Goal: Use online tool/utility: Utilize a website feature to perform a specific function

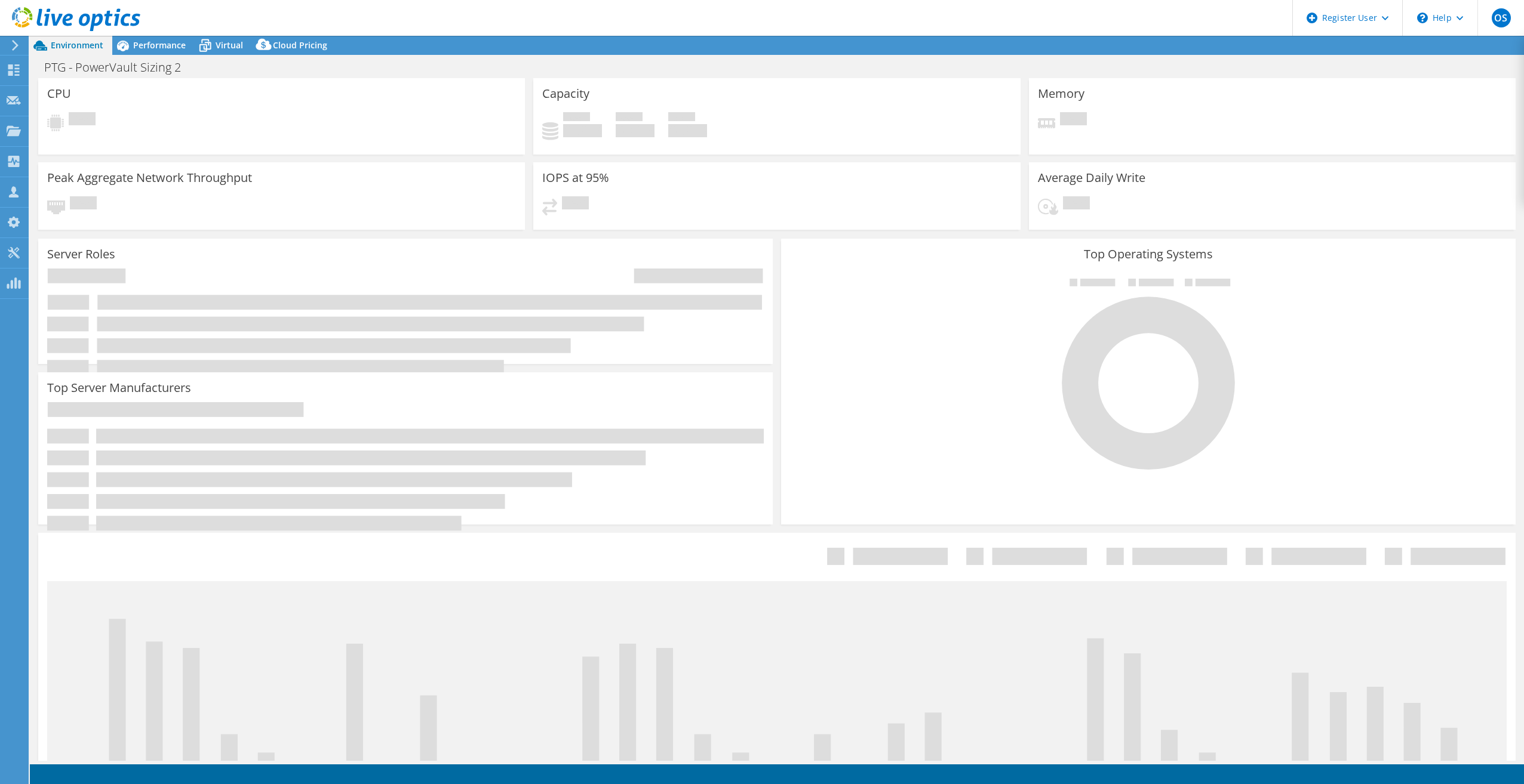
select select "USD"
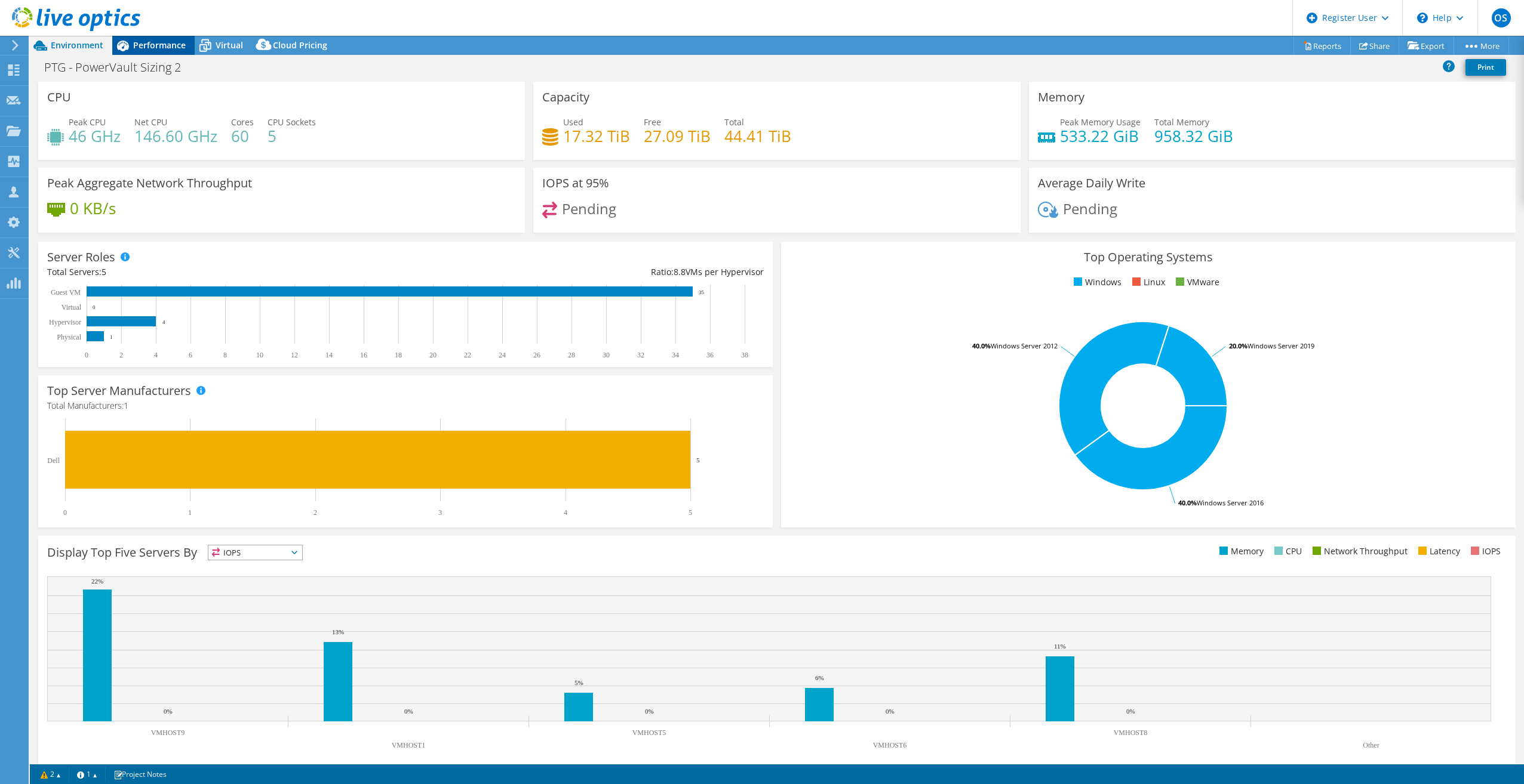
click at [154, 47] on span "Performance" at bounding box center [159, 45] width 53 height 11
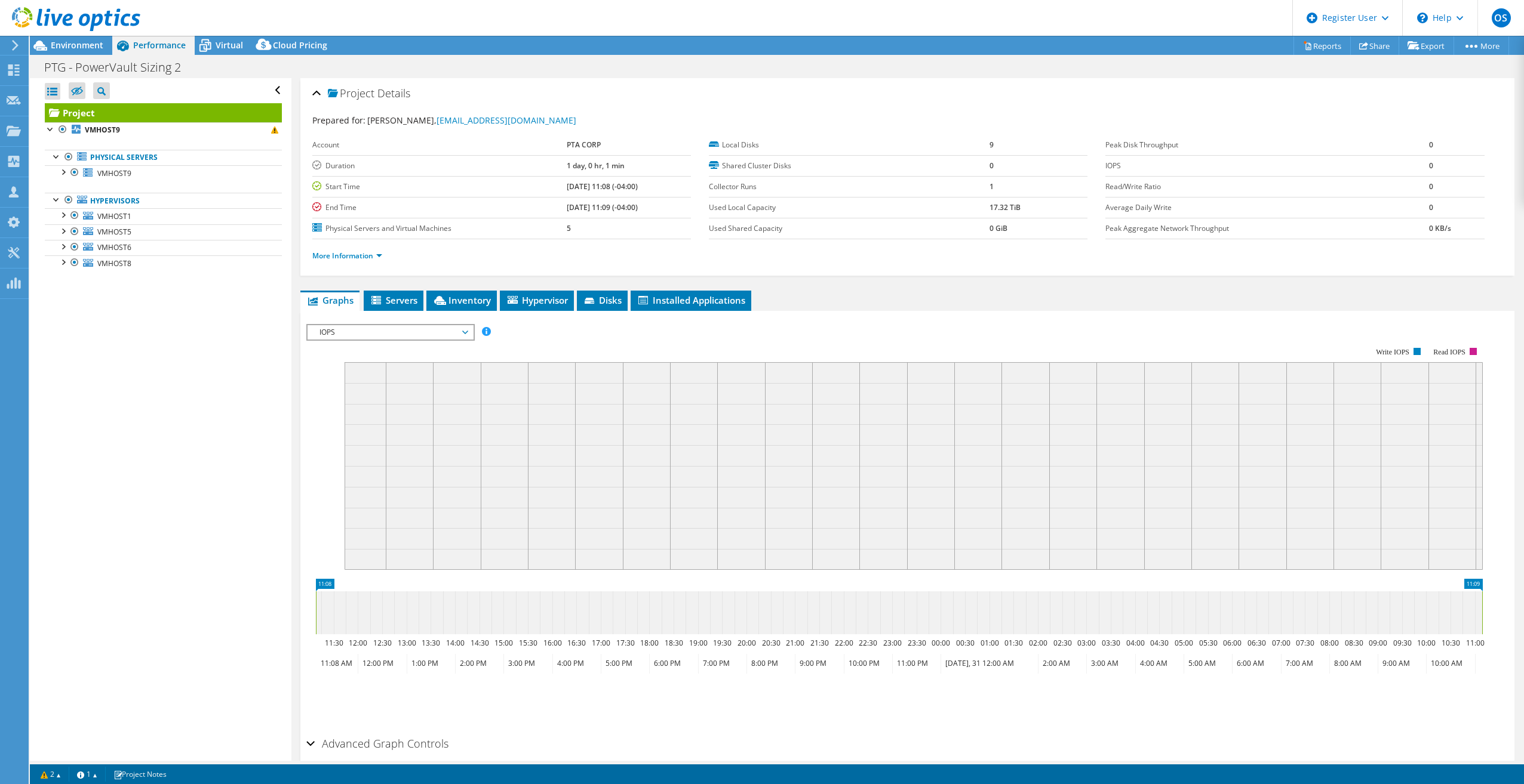
click at [435, 329] on span "IOPS" at bounding box center [390, 333] width 153 height 14
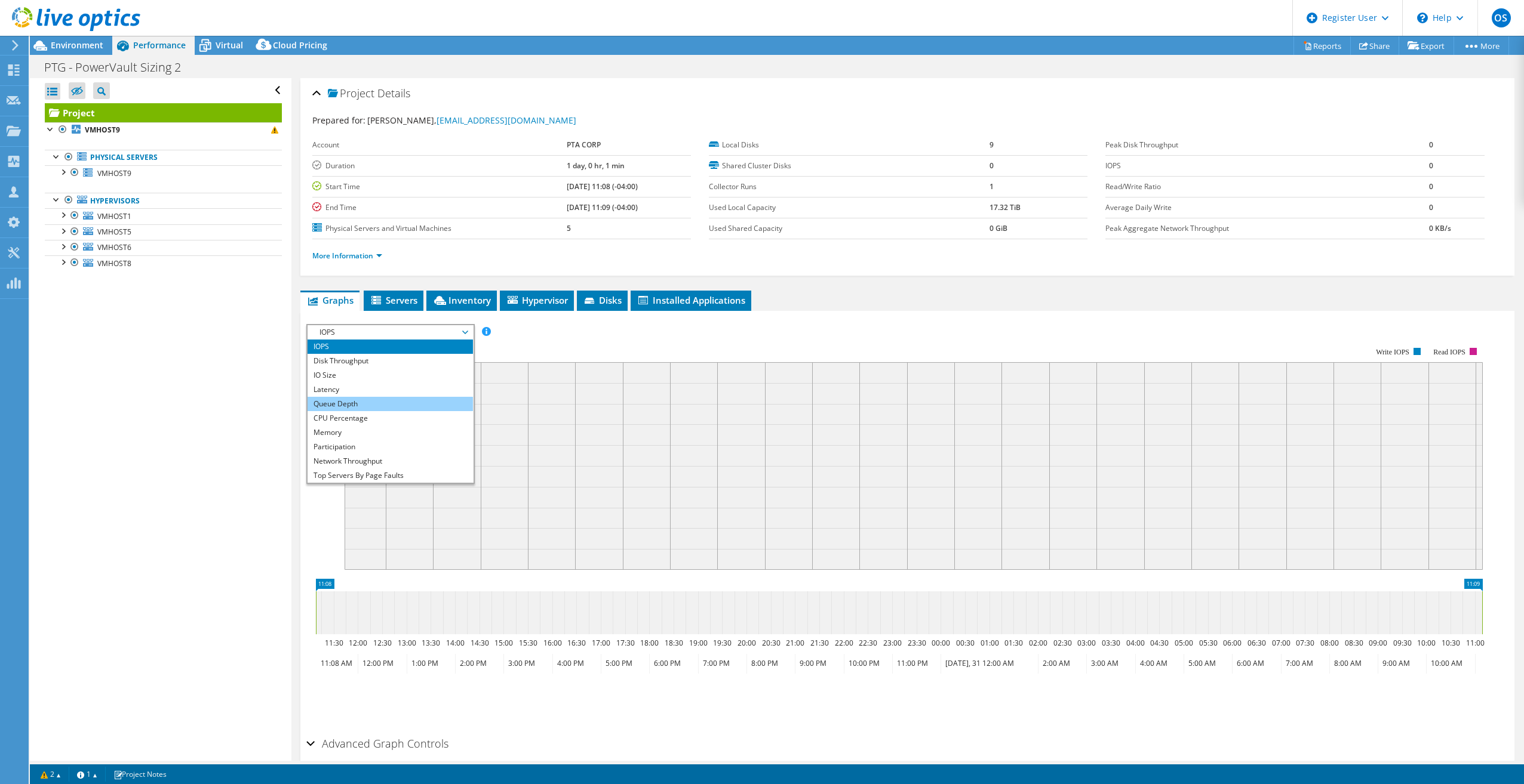
click at [404, 401] on li "Queue Depth" at bounding box center [390, 404] width 165 height 14
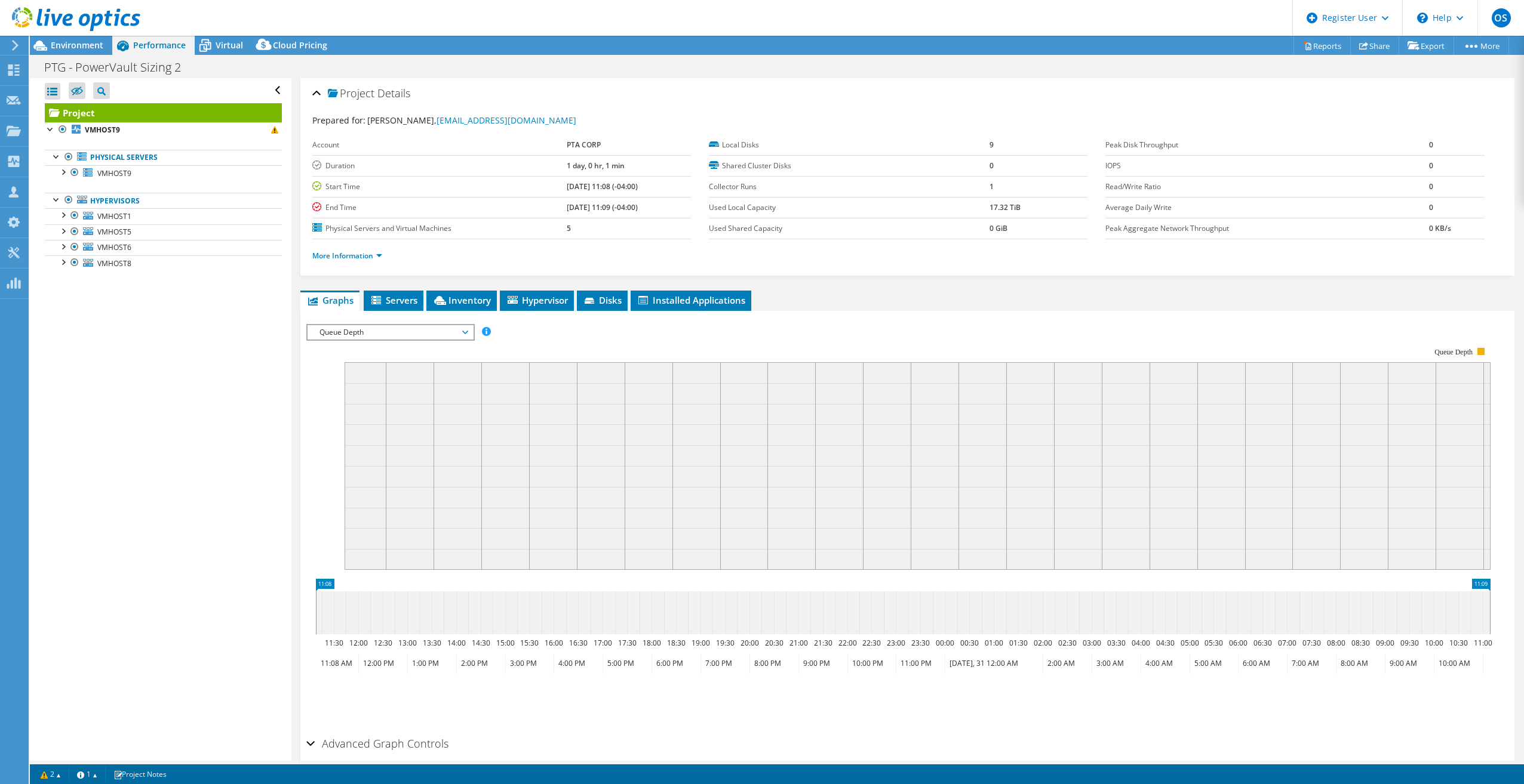
click at [395, 325] on span "Queue Depth" at bounding box center [390, 333] width 153 height 14
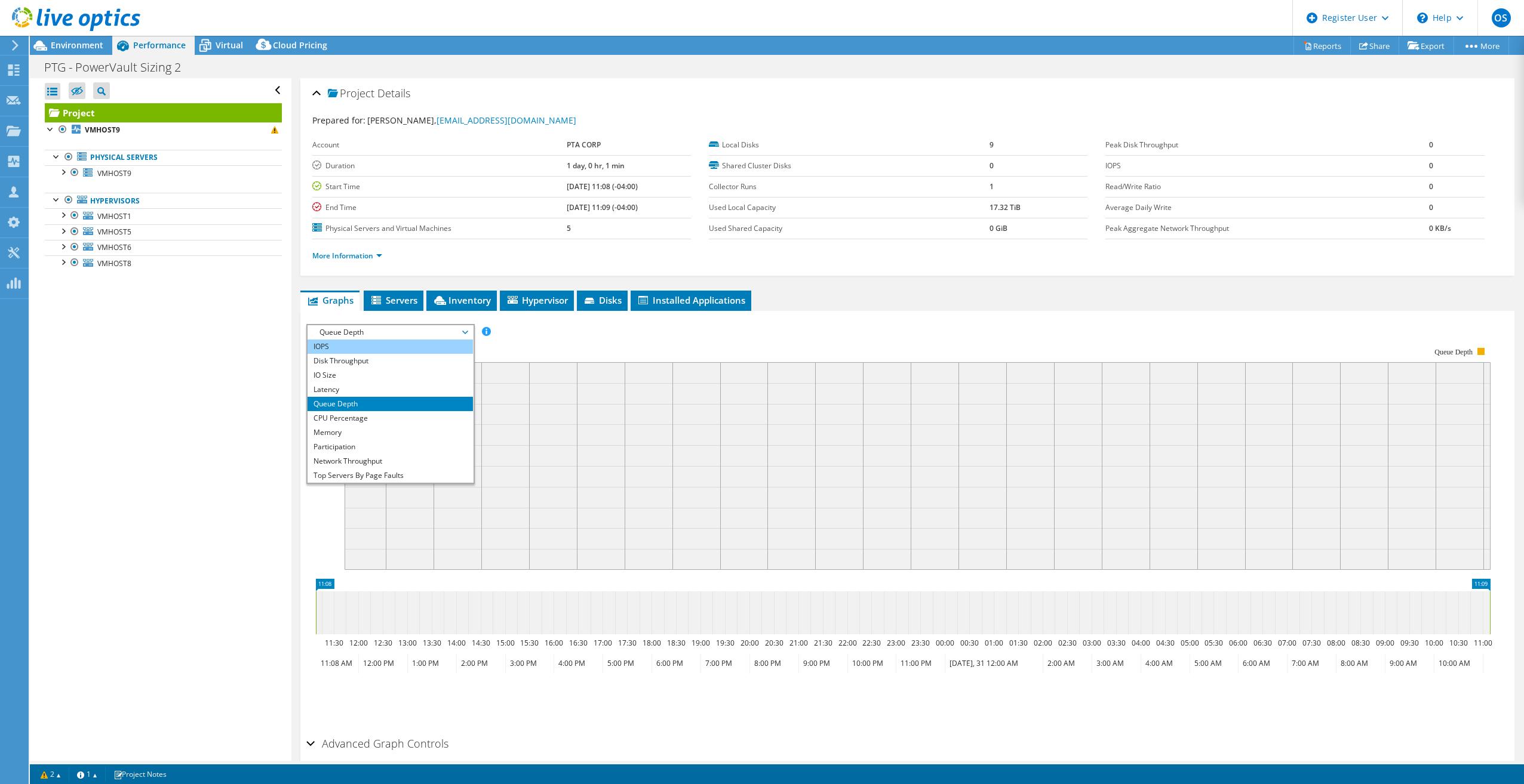
click at [376, 351] on li "IOPS" at bounding box center [390, 347] width 165 height 14
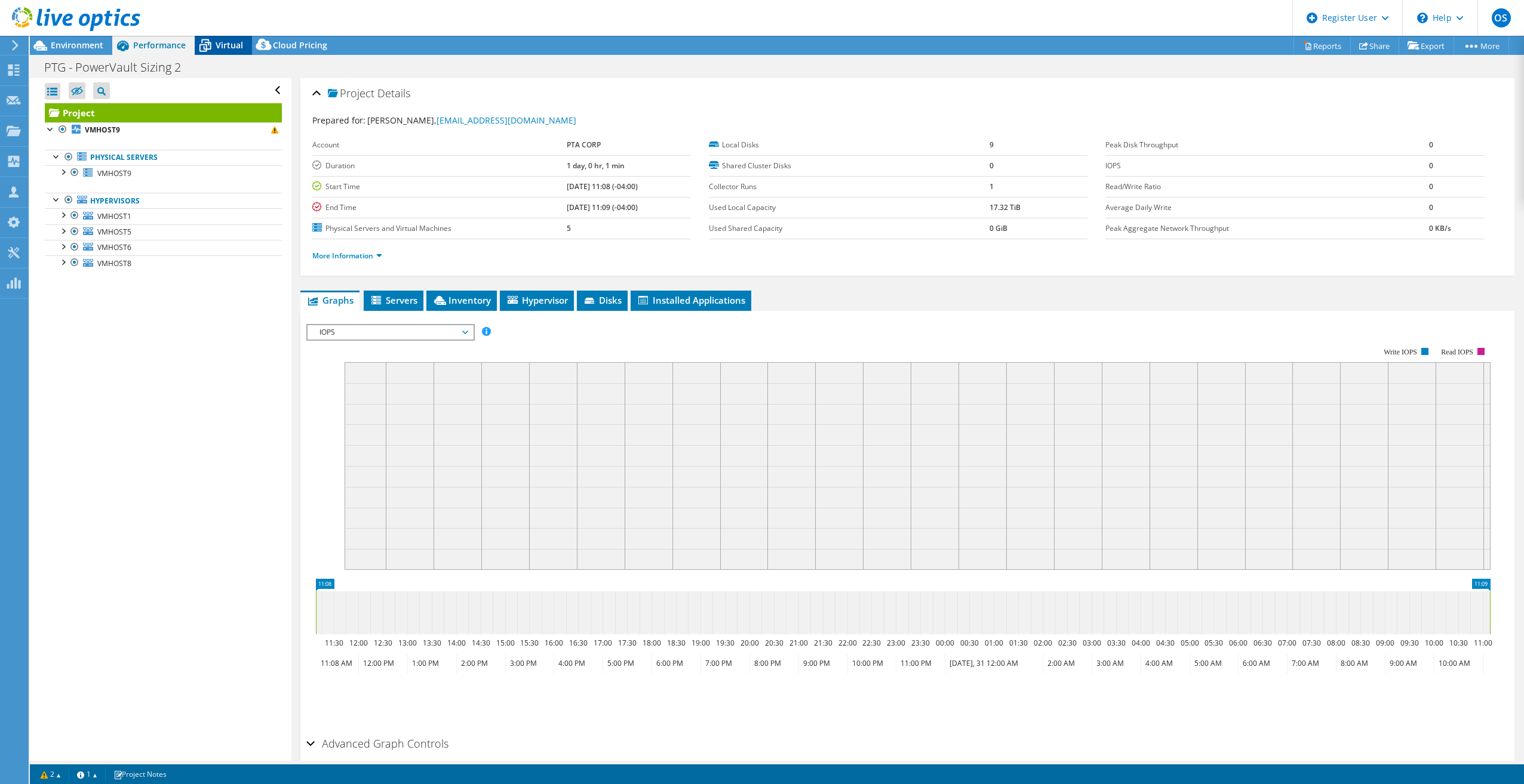
click at [213, 48] on icon at bounding box center [205, 45] width 21 height 21
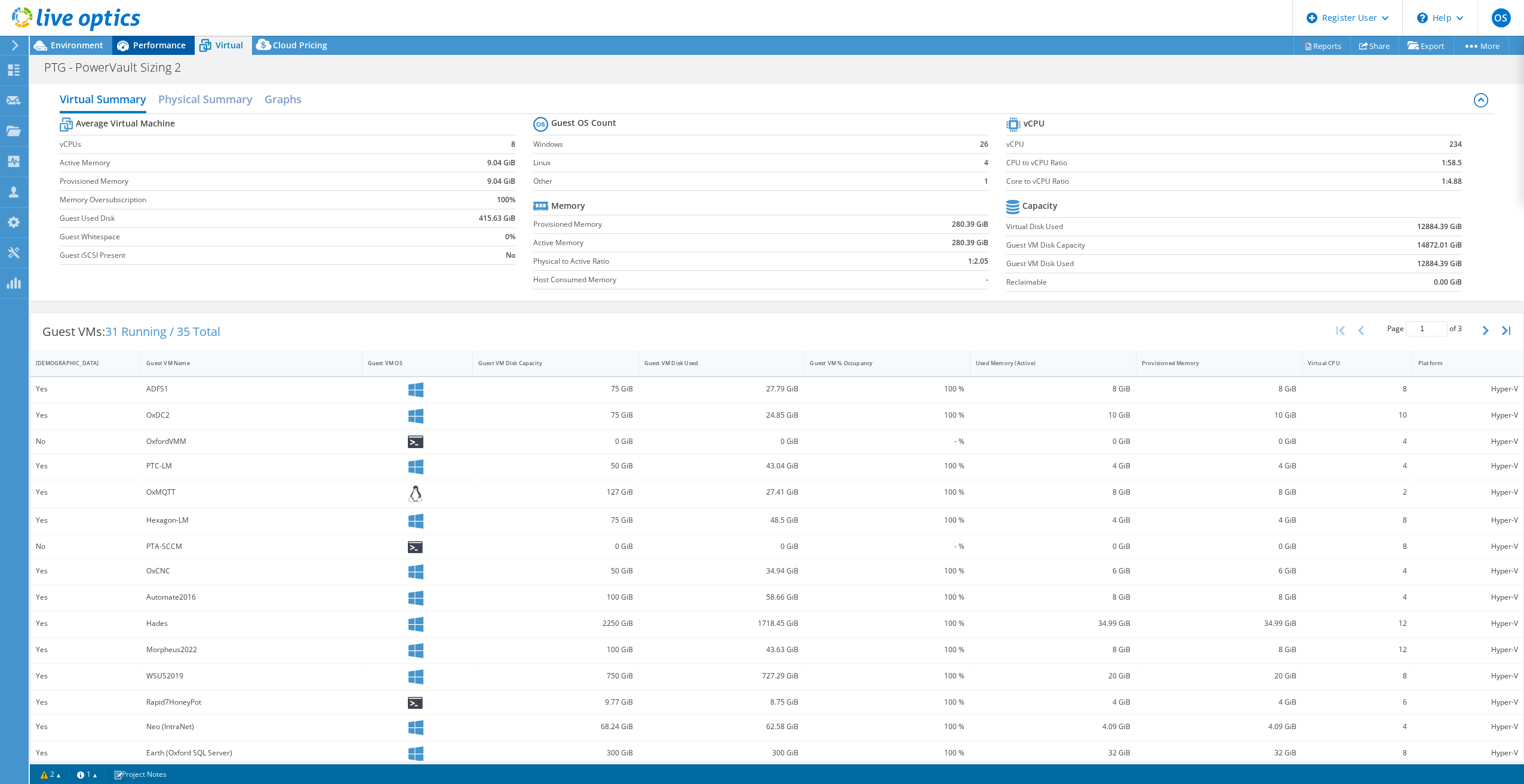
drag, startPoint x: 168, startPoint y: 47, endPoint x: 155, endPoint y: 44, distance: 13.3
click at [157, 44] on span "Performance" at bounding box center [159, 45] width 53 height 11
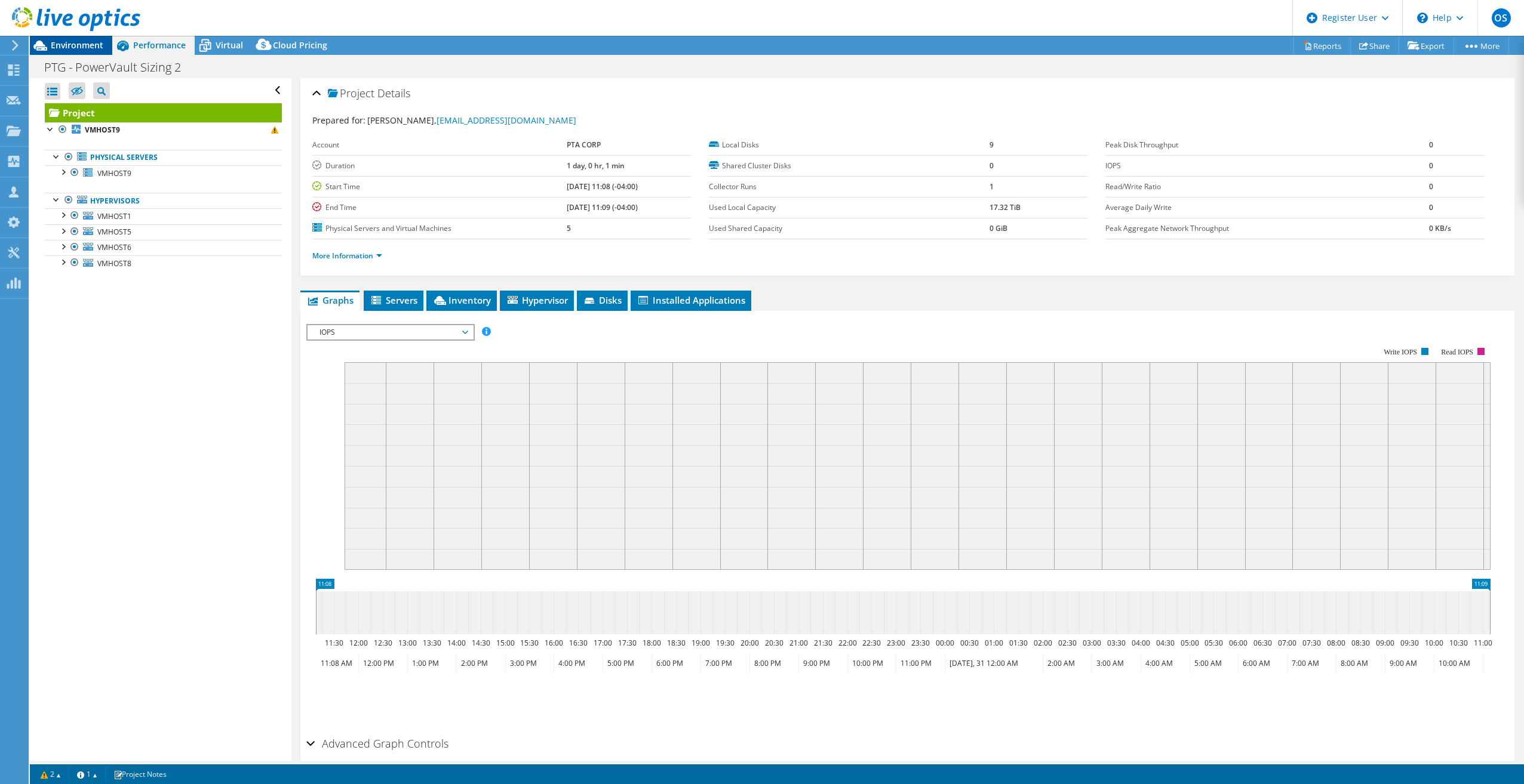
drag, startPoint x: 155, startPoint y: 44, endPoint x: 89, endPoint y: 41, distance: 66.1
click at [89, 41] on span "Environment" at bounding box center [77, 45] width 53 height 11
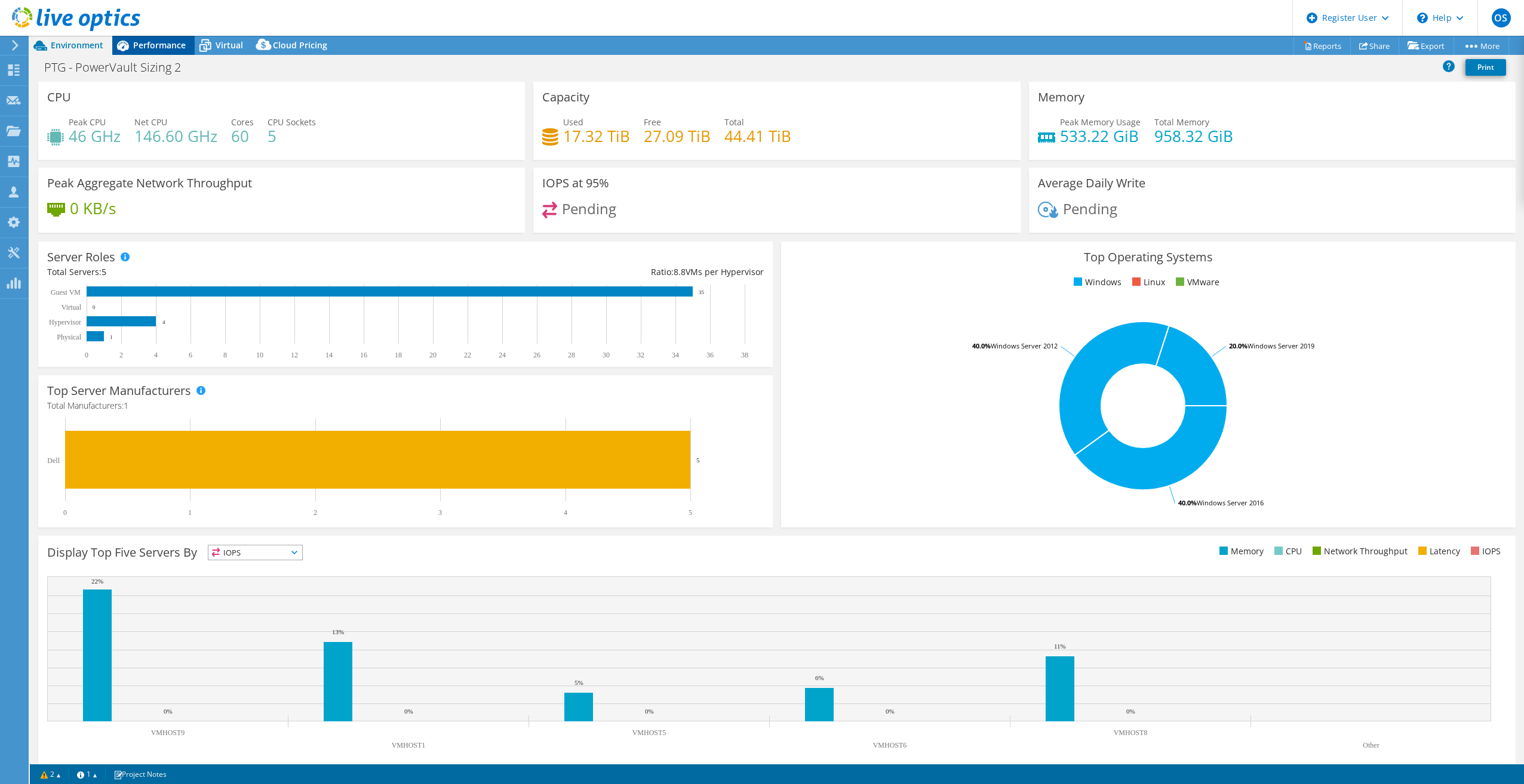
click at [163, 45] on span "Performance" at bounding box center [159, 45] width 53 height 11
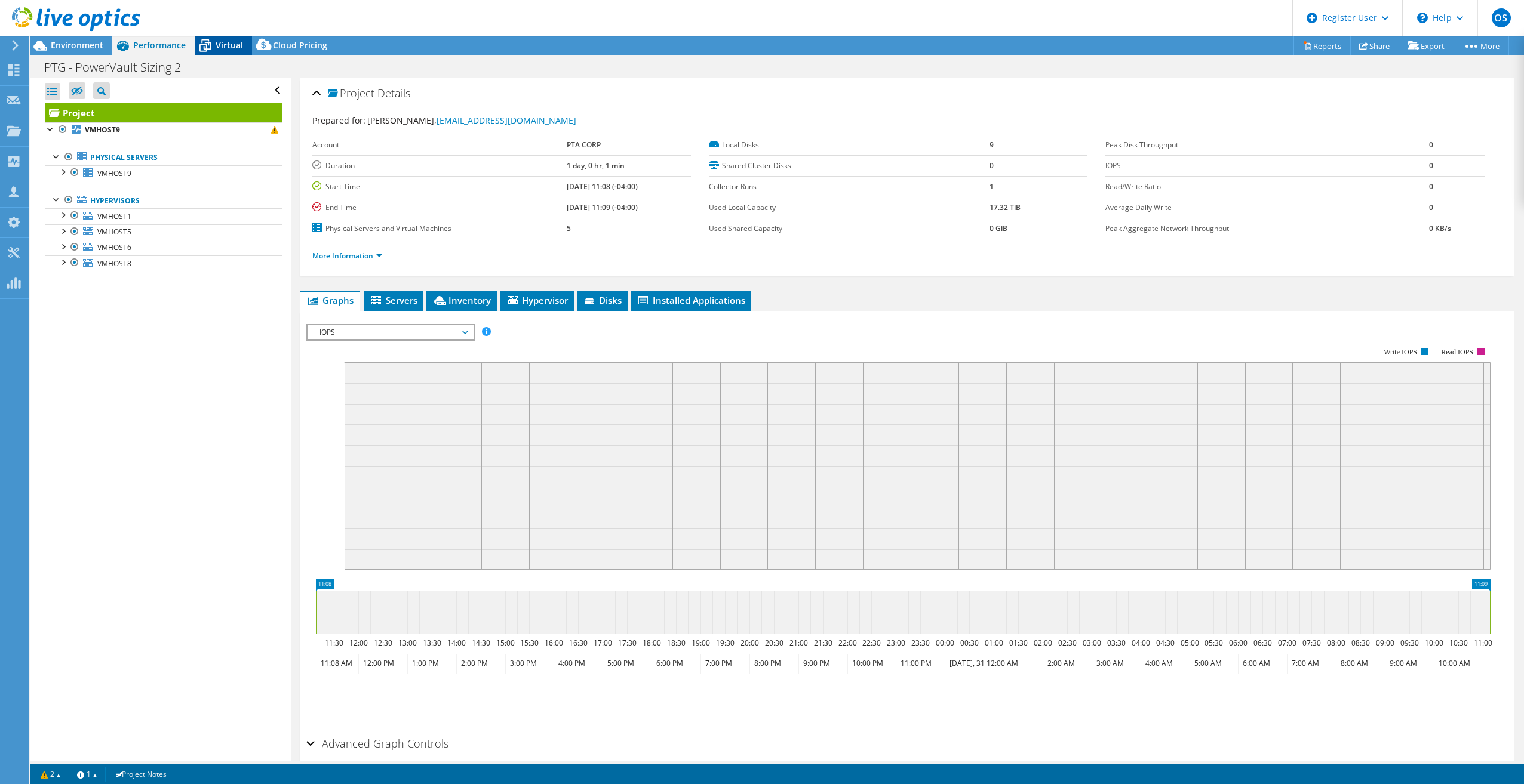
click at [227, 46] on span "Virtual" at bounding box center [229, 45] width 27 height 11
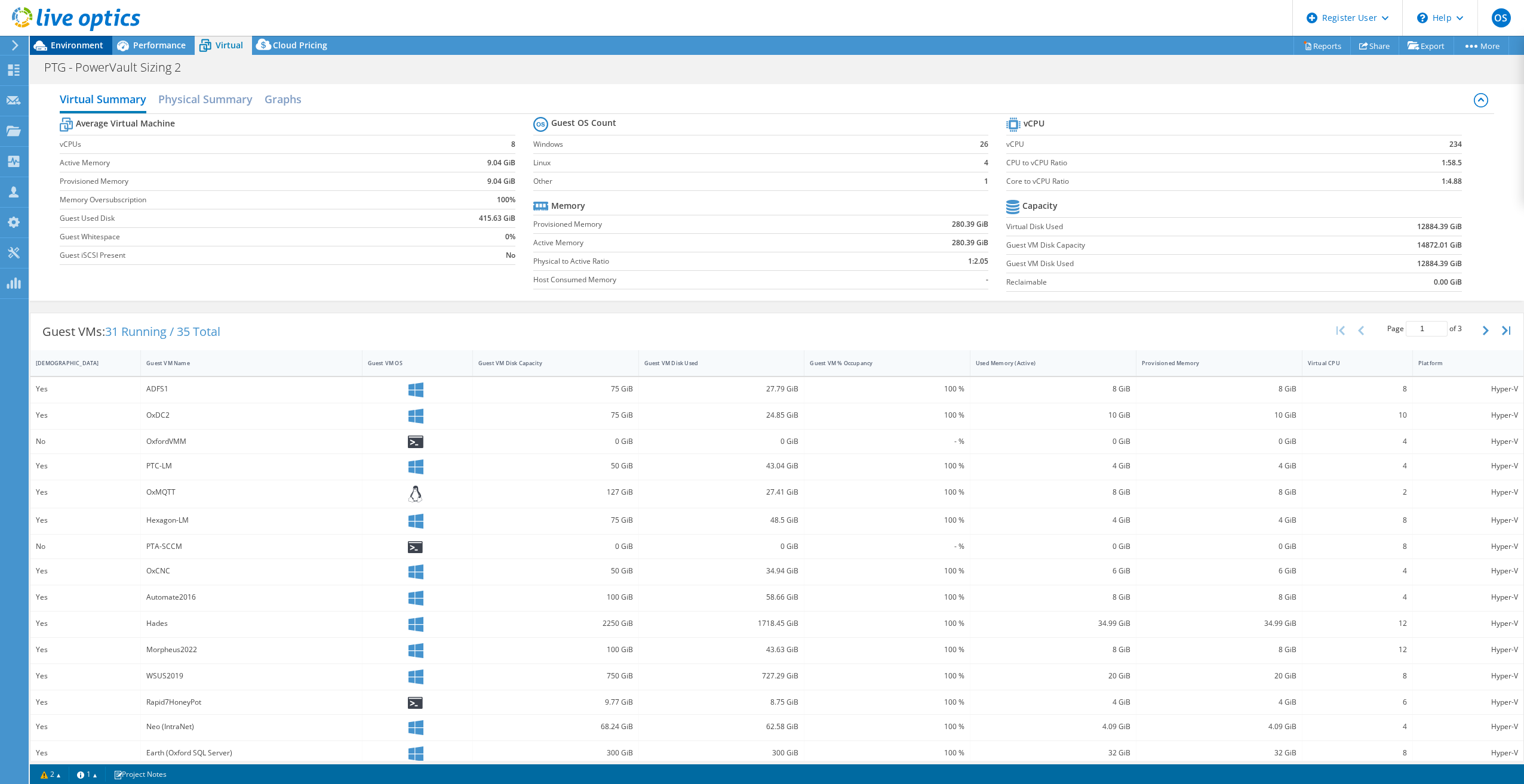
click at [51, 42] on span "Environment" at bounding box center [77, 45] width 53 height 11
